Goal: Use online tool/utility: Utilize a website feature to perform a specific function

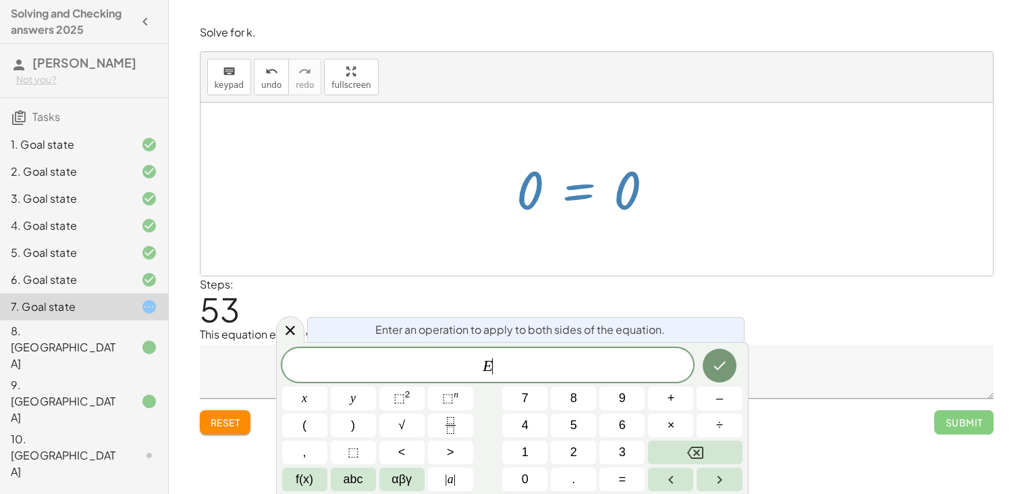
click at [223, 351] on textarea at bounding box center [597, 371] width 794 height 54
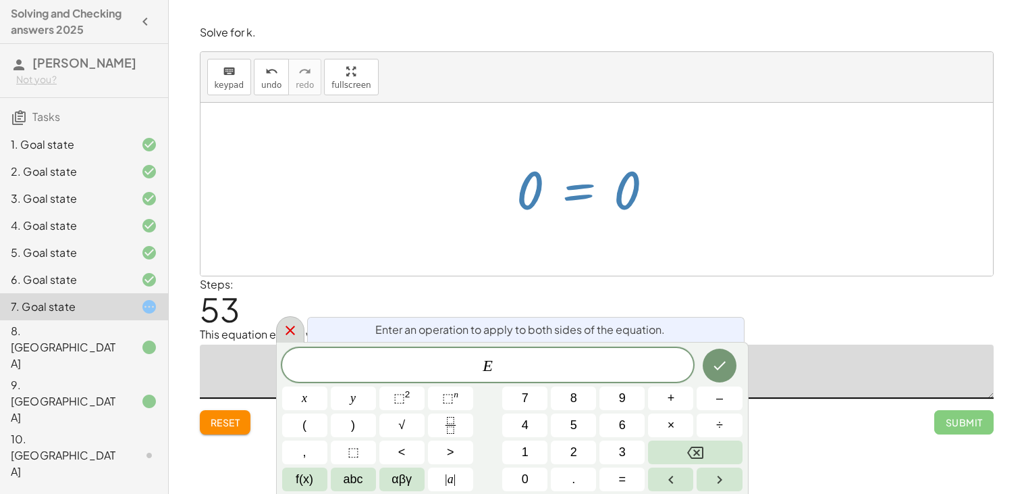
click at [290, 326] on icon at bounding box center [290, 330] width 16 height 16
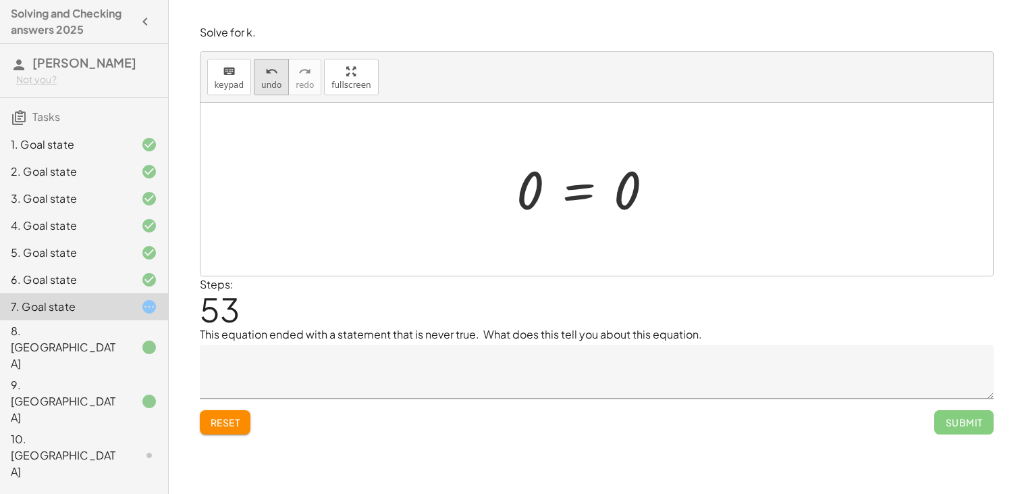
click at [265, 78] on icon "undo" at bounding box center [271, 71] width 13 height 16
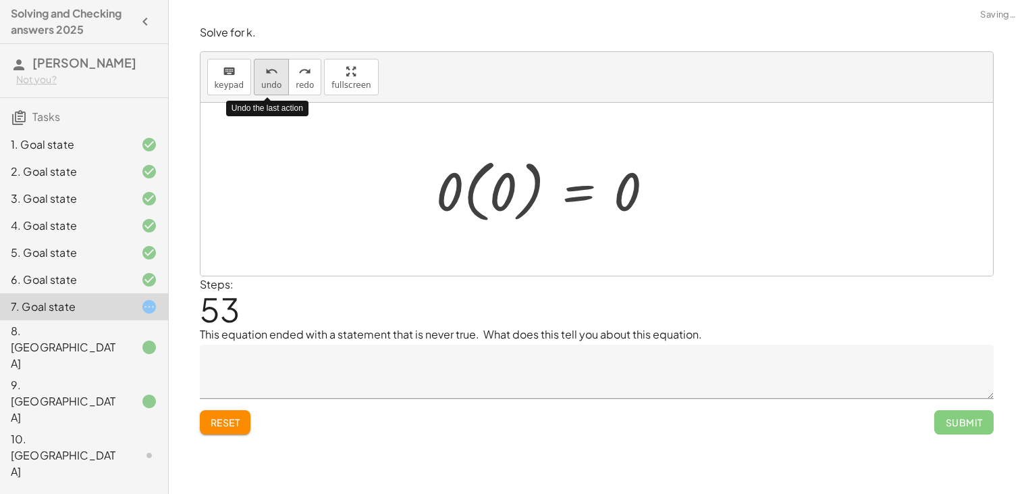
click at [265, 78] on icon "undo" at bounding box center [271, 71] width 13 height 16
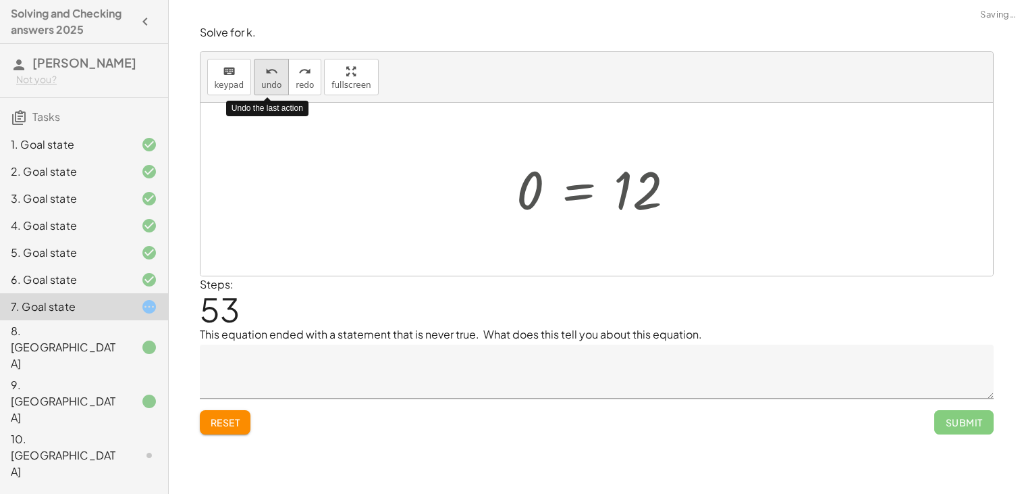
click at [265, 78] on icon "undo" at bounding box center [271, 71] width 13 height 16
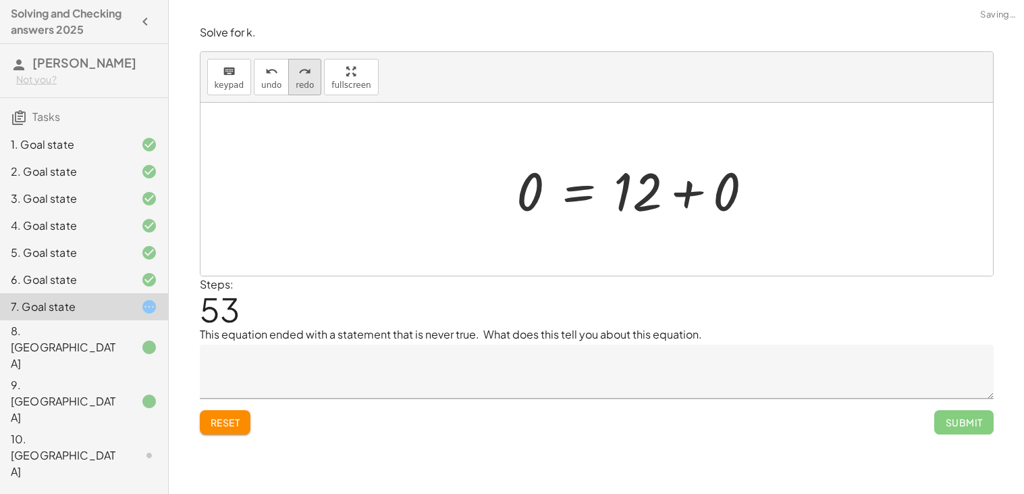
click at [298, 72] on icon "redo" at bounding box center [304, 71] width 13 height 16
click at [215, 425] on span "Reset" at bounding box center [226, 422] width 30 height 12
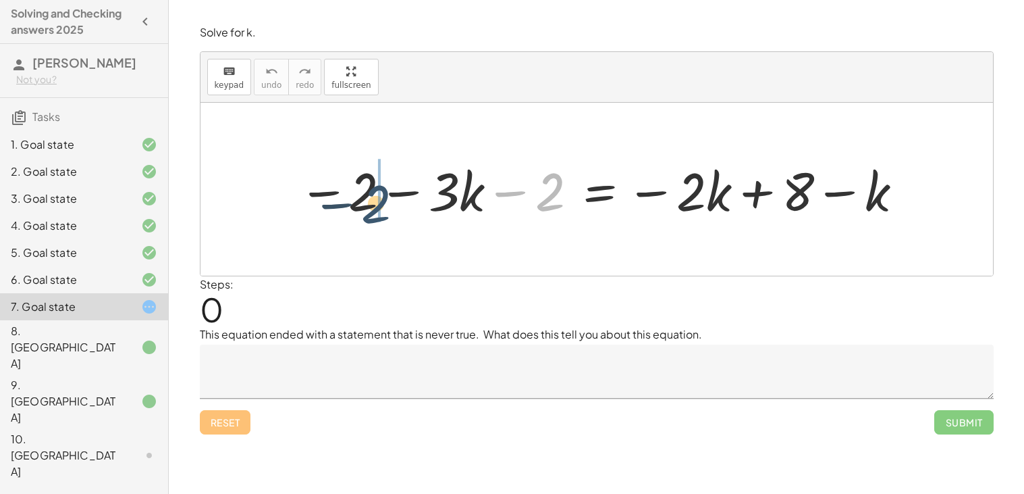
drag, startPoint x: 538, startPoint y: 203, endPoint x: 360, endPoint y: 206, distance: 177.6
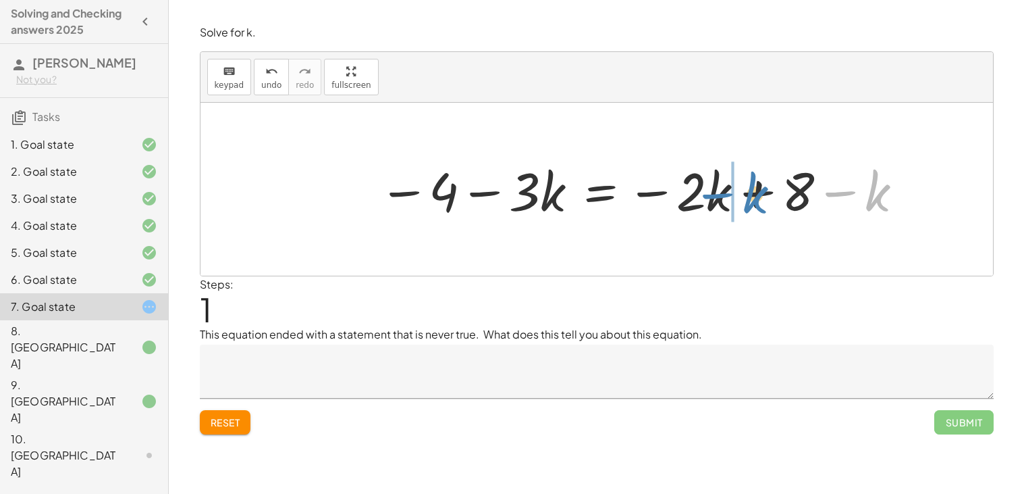
drag, startPoint x: 870, startPoint y: 190, endPoint x: 735, endPoint y: 190, distance: 135.1
click at [735, 190] on div at bounding box center [642, 190] width 540 height 70
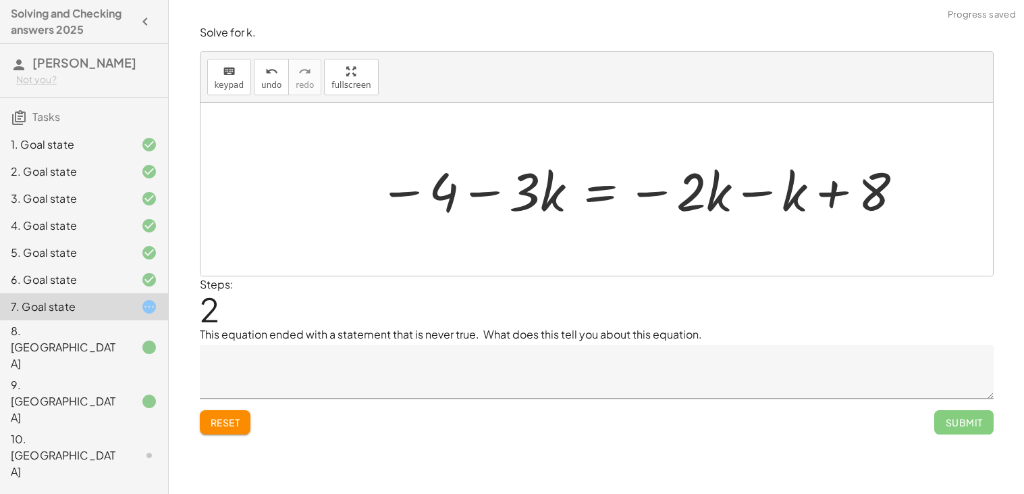
click at [727, 197] on div at bounding box center [642, 190] width 540 height 70
click at [743, 194] on div at bounding box center [642, 190] width 540 height 70
click at [603, 197] on div at bounding box center [604, 190] width 465 height 70
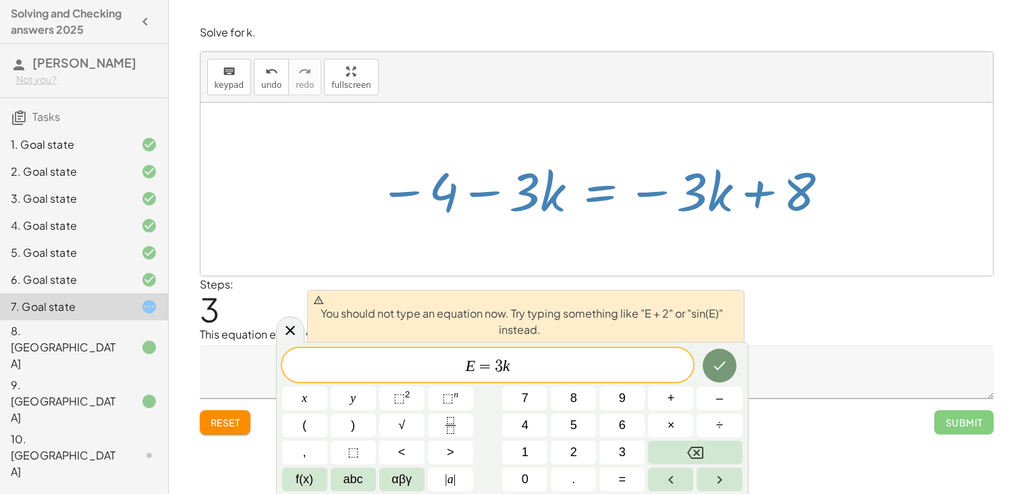
click at [488, 365] on span "=" at bounding box center [485, 366] width 20 height 16
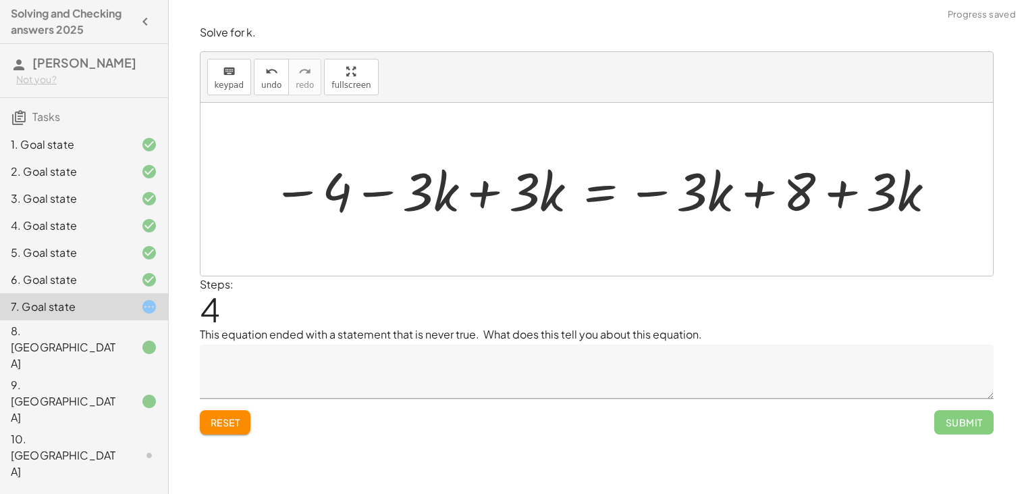
click at [485, 198] on div at bounding box center [604, 190] width 679 height 70
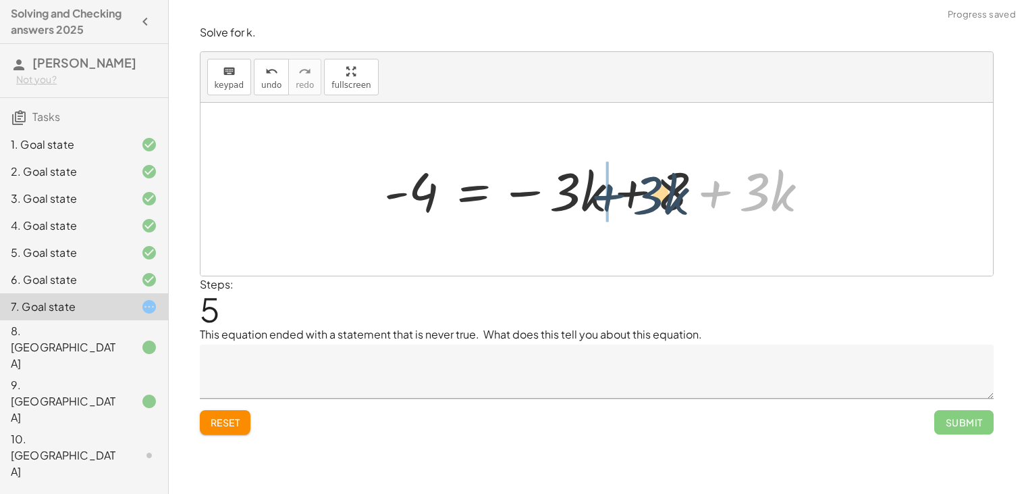
drag, startPoint x: 736, startPoint y: 185, endPoint x: 591, endPoint y: 184, distance: 145.2
click at [591, 184] on div at bounding box center [601, 190] width 449 height 70
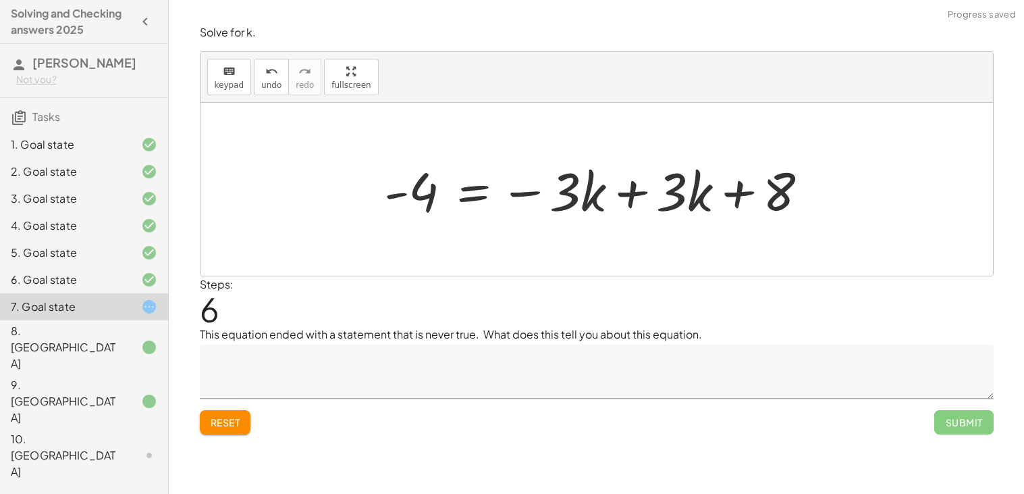
click at [635, 190] on div at bounding box center [601, 190] width 449 height 70
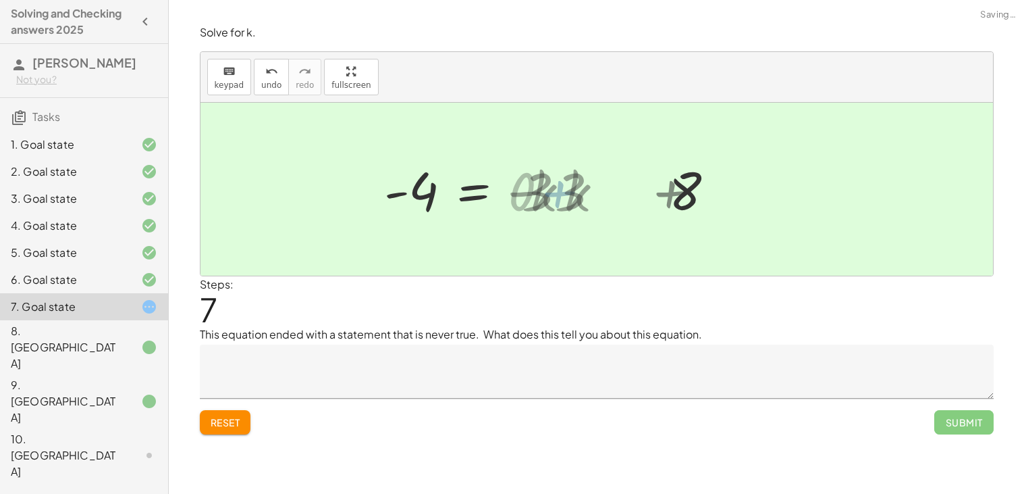
click at [635, 190] on div at bounding box center [597, 189] width 793 height 173
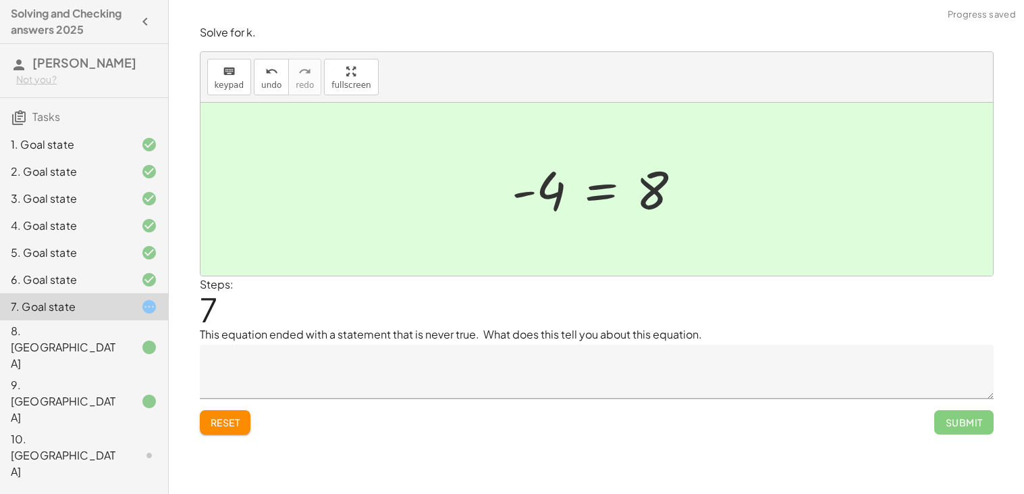
click at [334, 369] on textarea at bounding box center [597, 371] width 794 height 54
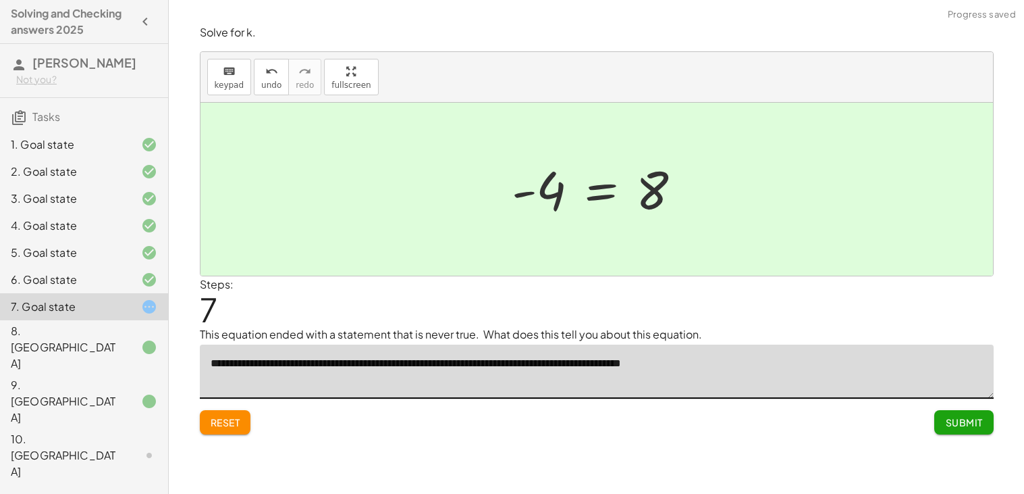
click at [433, 363] on textarea "**********" at bounding box center [597, 371] width 794 height 54
click at [459, 365] on textarea "**********" at bounding box center [597, 371] width 794 height 54
click at [412, 363] on textarea "**********" at bounding box center [597, 371] width 794 height 54
type textarea "**********"
click at [943, 415] on button "Submit" at bounding box center [964, 422] width 59 height 24
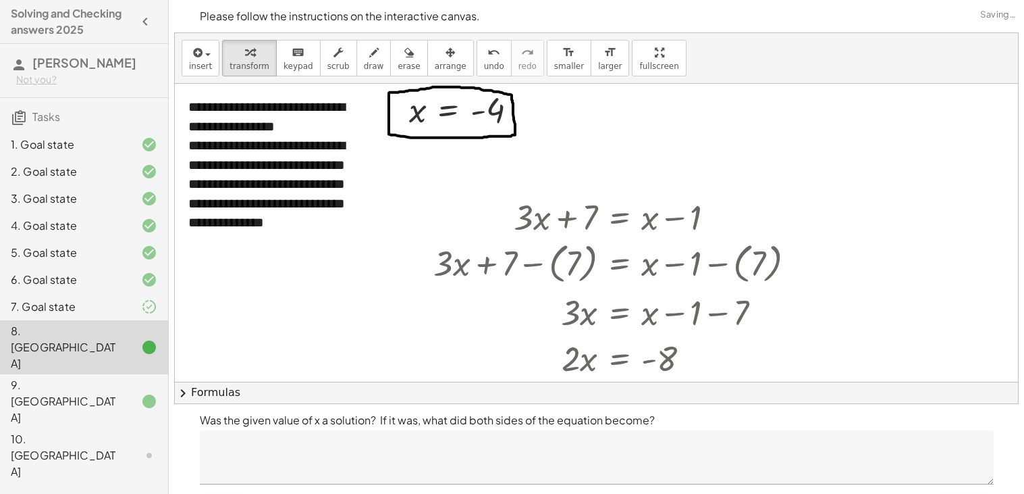
scroll to position [36, 0]
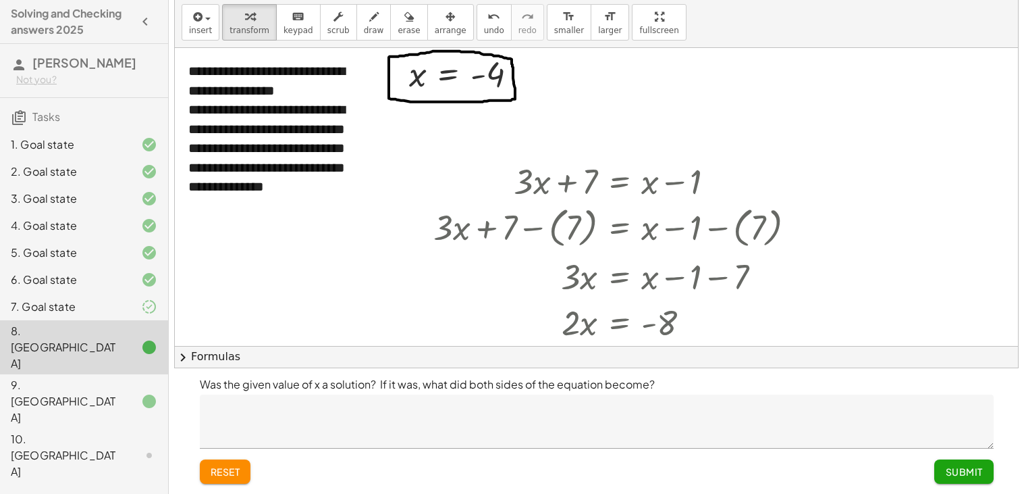
click at [130, 312] on div at bounding box center [139, 306] width 38 height 16
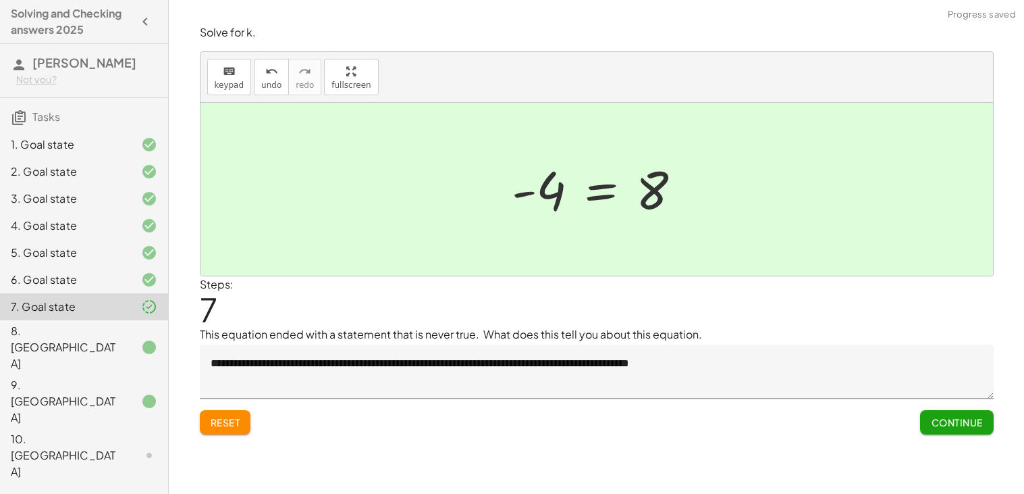
click at [958, 422] on span "Continue" at bounding box center [956, 422] width 51 height 12
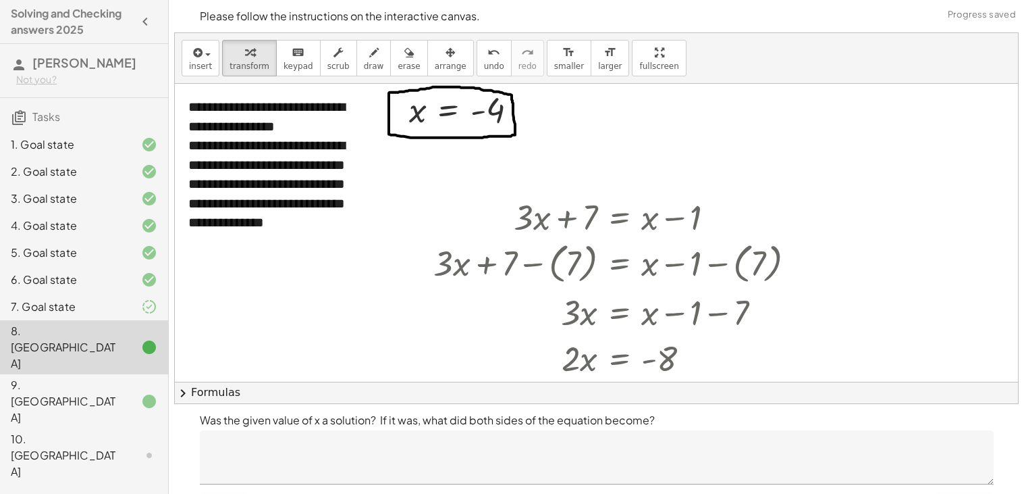
scroll to position [36, 0]
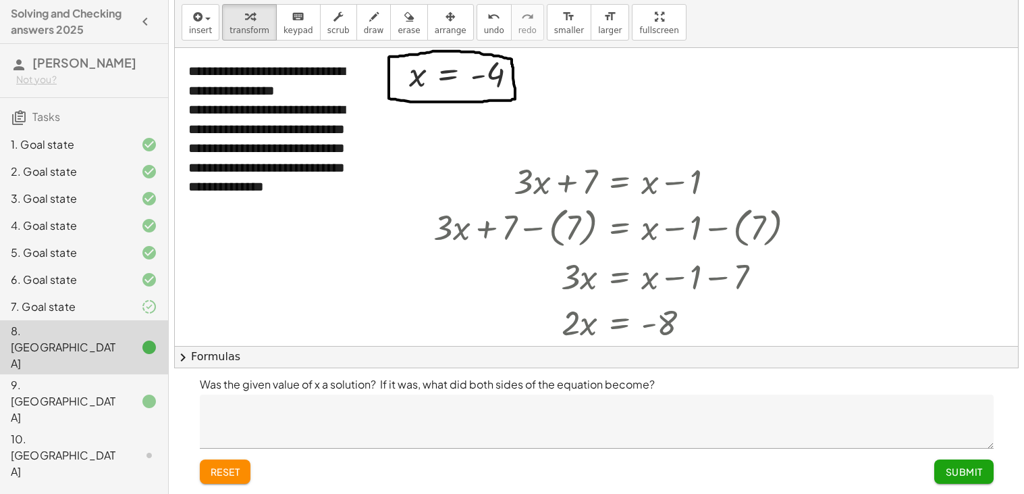
click at [952, 463] on button "Submit" at bounding box center [964, 471] width 59 height 24
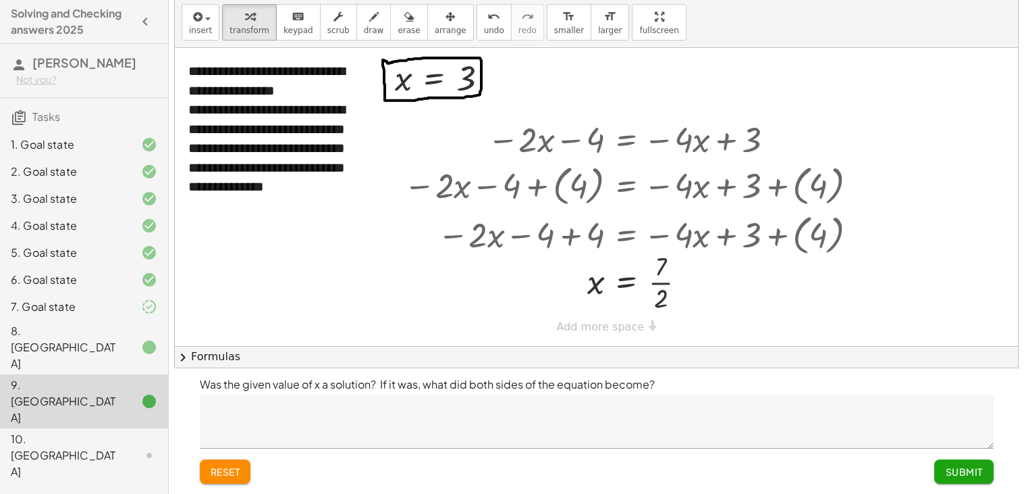
click at [969, 477] on span "Submit" at bounding box center [963, 471] width 37 height 12
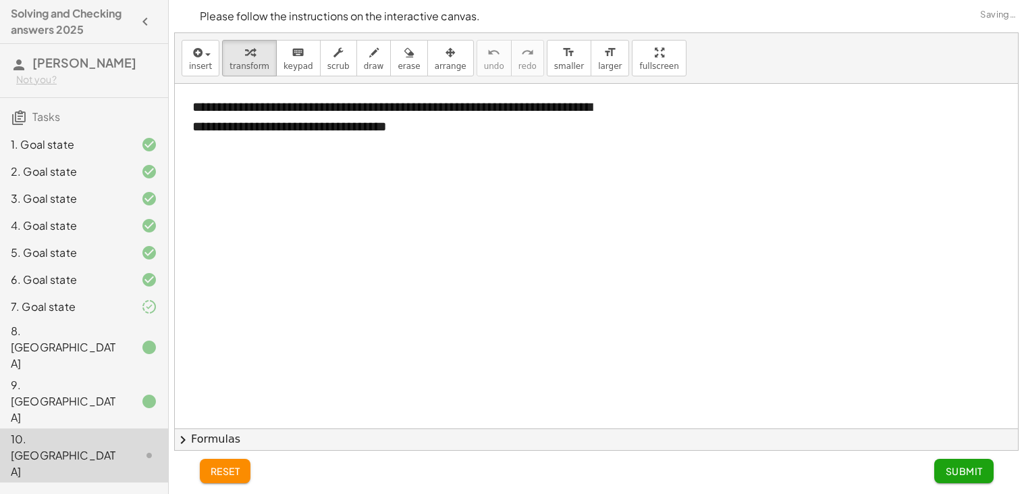
scroll to position [0, 0]
click at [184, 437] on span "chevron_right" at bounding box center [183, 440] width 16 height 16
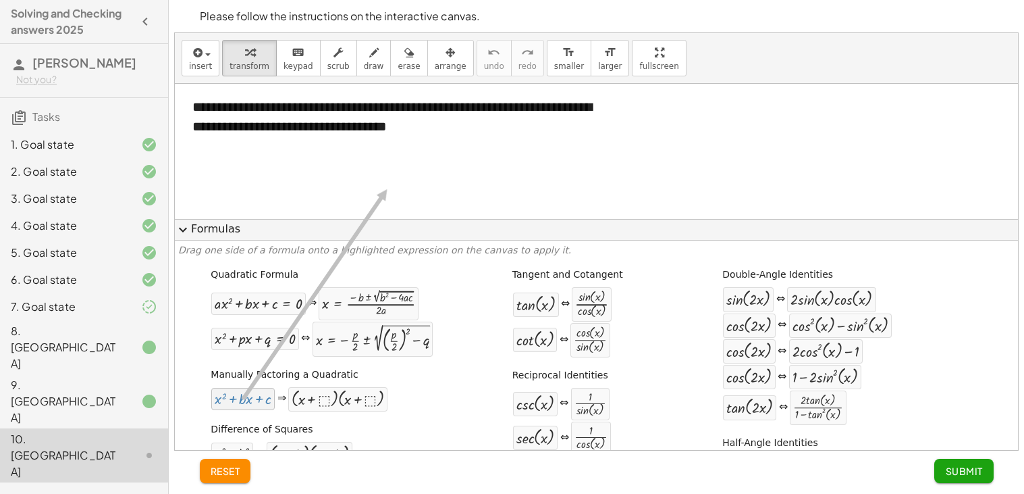
drag, startPoint x: 249, startPoint y: 401, endPoint x: 384, endPoint y: 190, distance: 251.2
drag, startPoint x: 246, startPoint y: 403, endPoint x: 309, endPoint y: 196, distance: 216.4
drag, startPoint x: 257, startPoint y: 398, endPoint x: 388, endPoint y: 149, distance: 282.4
click at [388, 149] on div "**********" at bounding box center [596, 241] width 843 height 417
click at [582, 88] on button "-" at bounding box center [571, 81] width 21 height 23
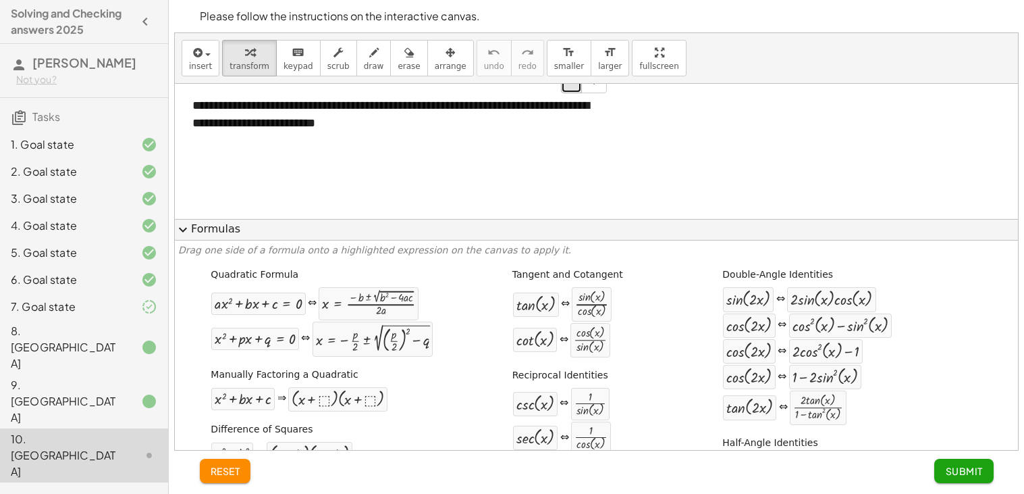
click at [578, 89] on button "-" at bounding box center [571, 81] width 21 height 23
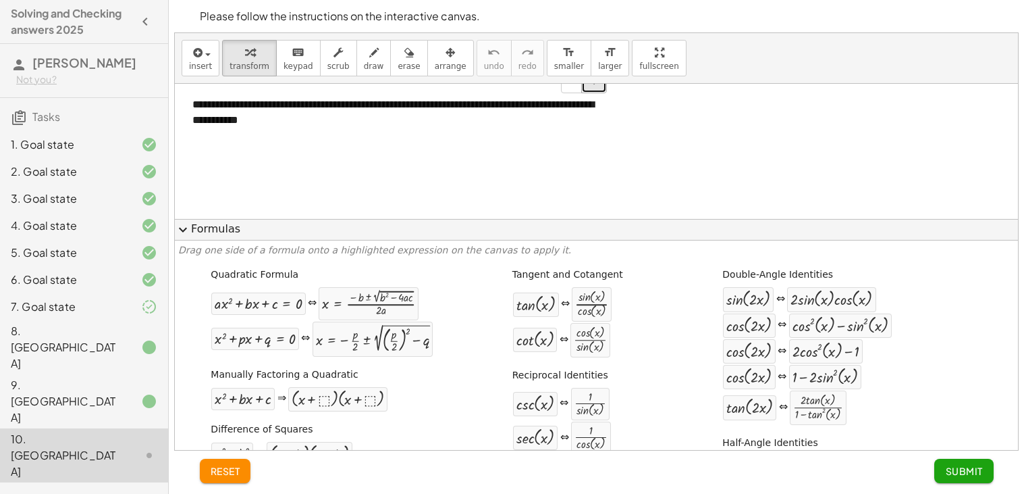
click at [594, 90] on button "+" at bounding box center [594, 81] width 26 height 23
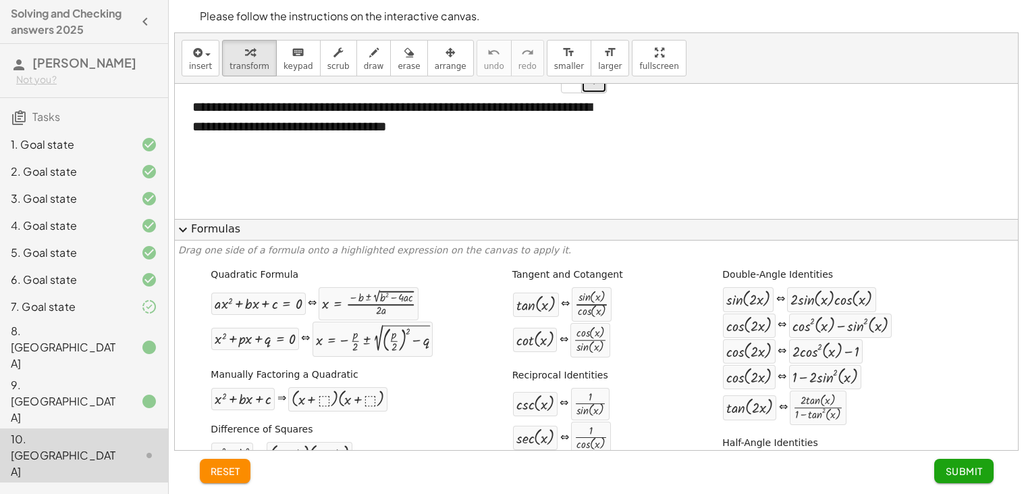
click at [594, 90] on button "+" at bounding box center [594, 81] width 26 height 23
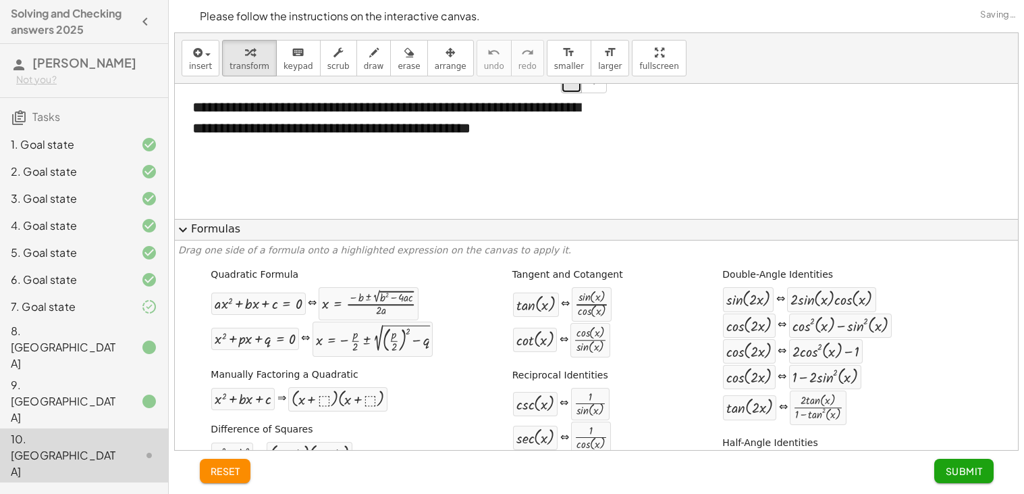
click at [569, 86] on button "-" at bounding box center [571, 81] width 21 height 23
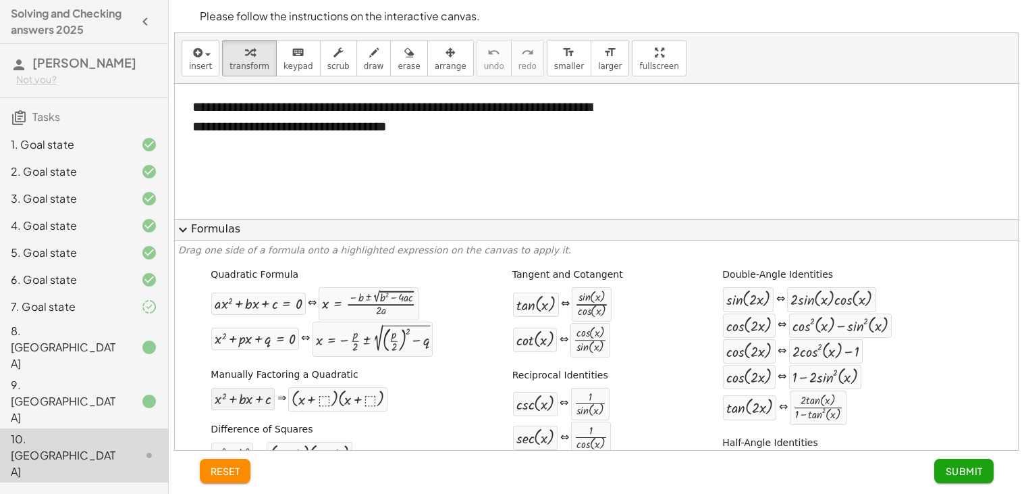
click at [259, 395] on div at bounding box center [243, 399] width 57 height 16
click at [261, 402] on div at bounding box center [243, 399] width 57 height 16
drag, startPoint x: 261, startPoint y: 402, endPoint x: 461, endPoint y: 148, distance: 323.7
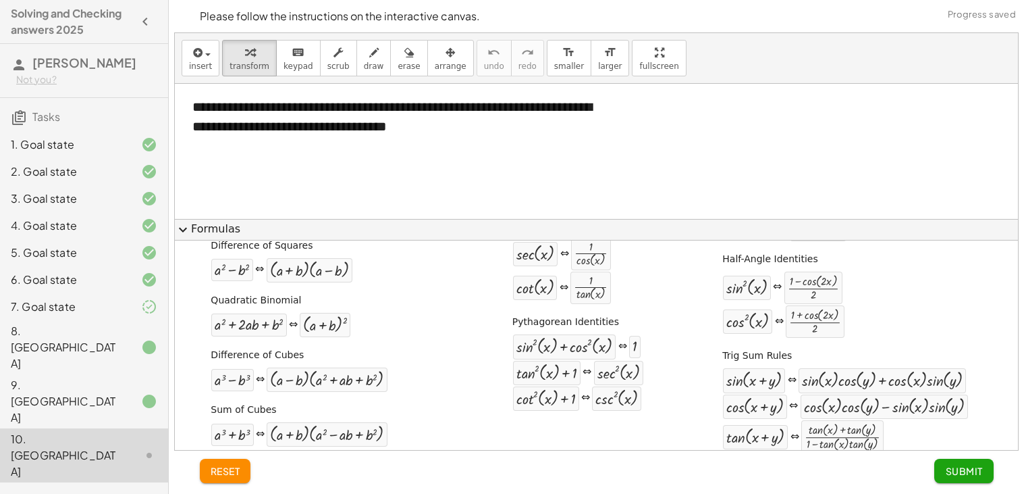
scroll to position [190, 0]
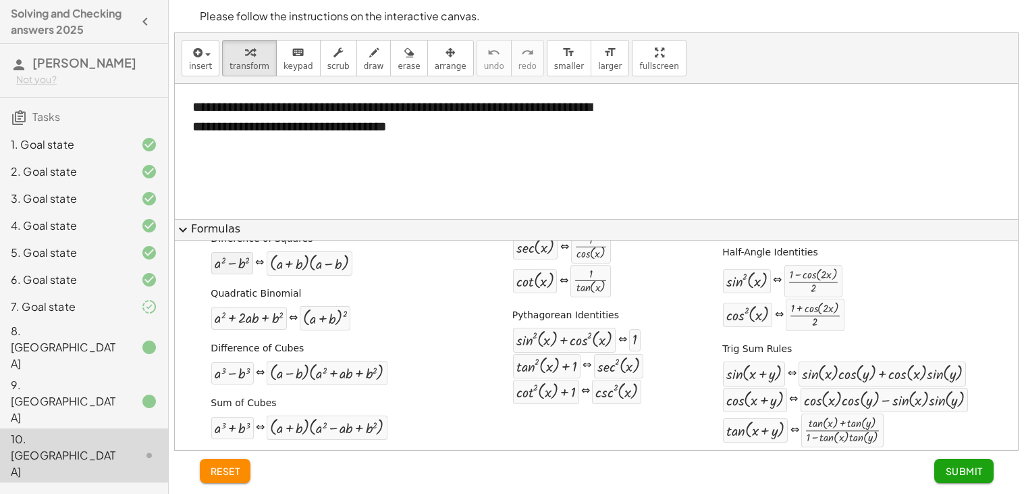
click at [245, 265] on div at bounding box center [232, 263] width 35 height 16
drag, startPoint x: 242, startPoint y: 263, endPoint x: 317, endPoint y: 172, distance: 118.0
drag, startPoint x: 224, startPoint y: 267, endPoint x: 293, endPoint y: 262, distance: 69.0
click at [293, 262] on div "+ a 2 − b 2 ⇔ · ( + a + b ) · ( + a − b )" at bounding box center [282, 264] width 142 height 26
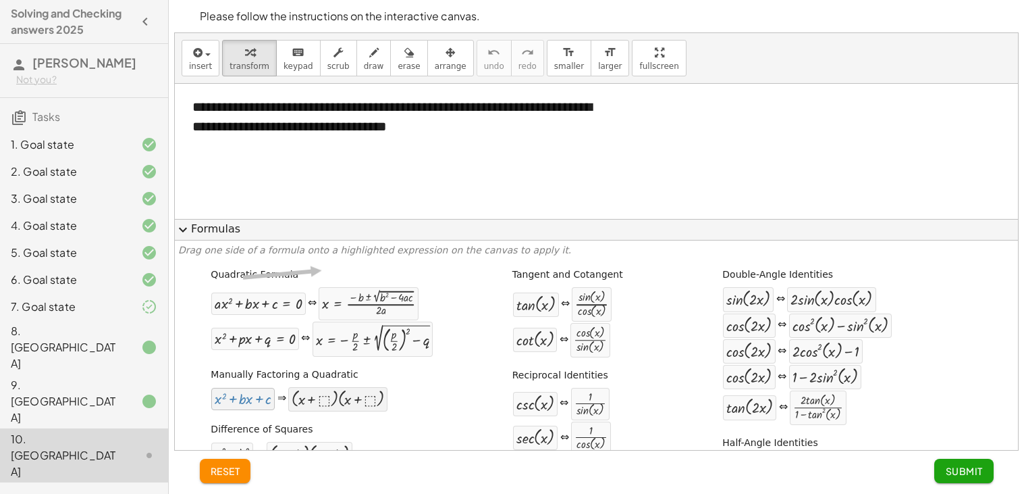
scroll to position [121, 0]
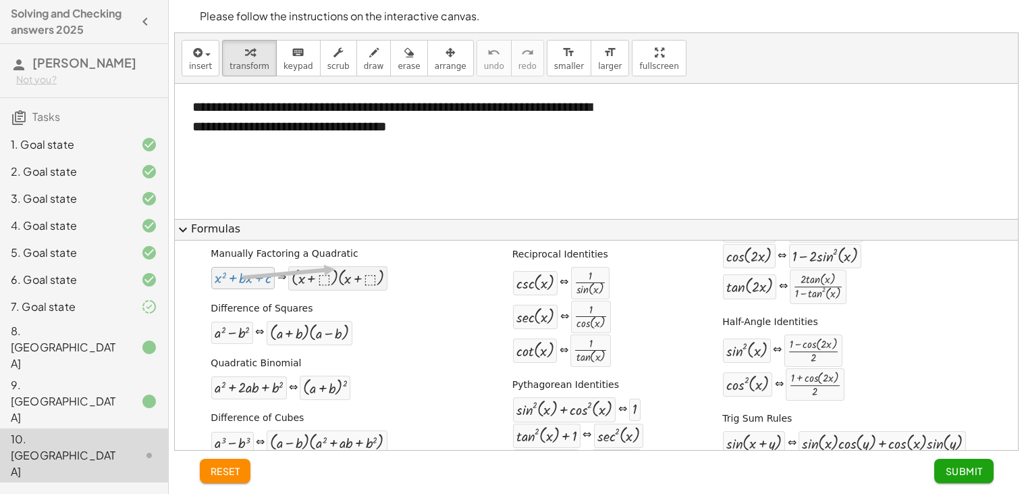
drag, startPoint x: 249, startPoint y: 283, endPoint x: 334, endPoint y: 270, distance: 86.0
click at [334, 270] on div "+ x 2 + · b · x + c ⇒ · ( + x + ⬚ ) · ( + x + ⬚ )" at bounding box center [300, 278] width 178 height 26
